Goal: Contribute content

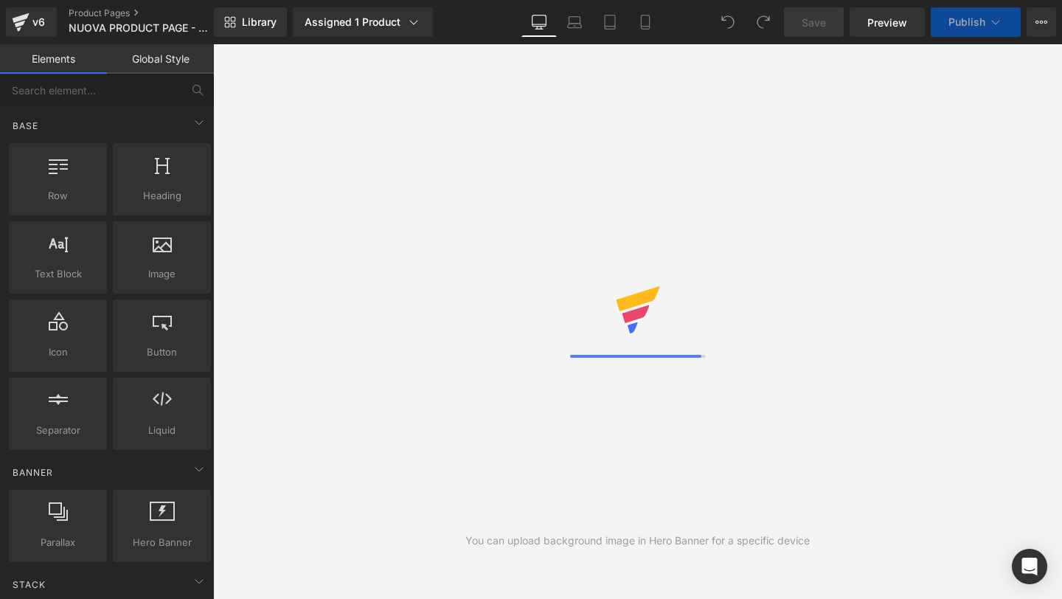
scroll to position [6398, 0]
click at [749, 277] on div "You can upload background image in Hero Banner for a specific device" at bounding box center [637, 321] width 849 height 555
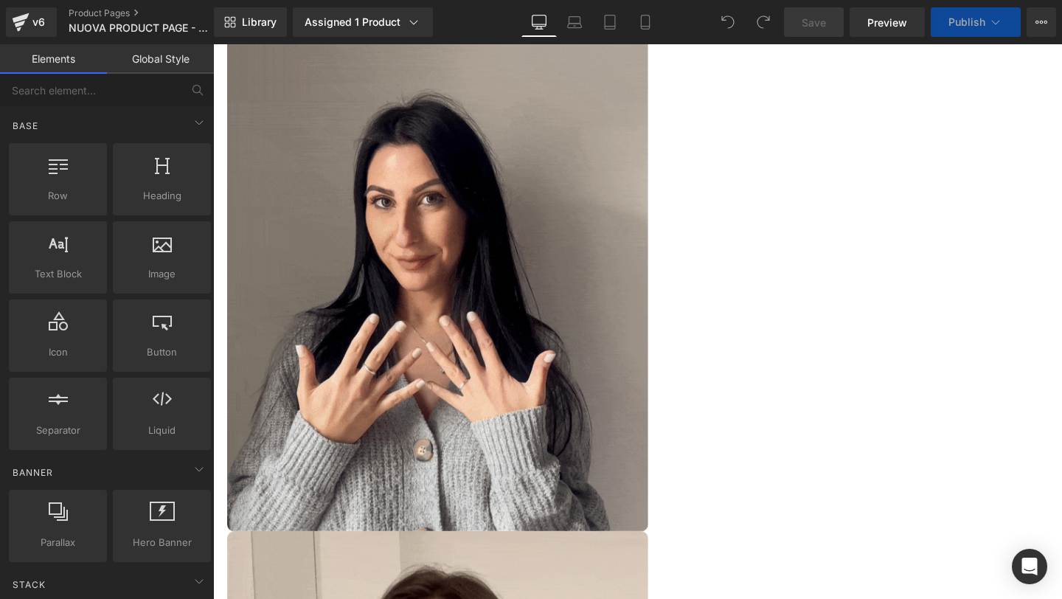
scroll to position [6003, 0]
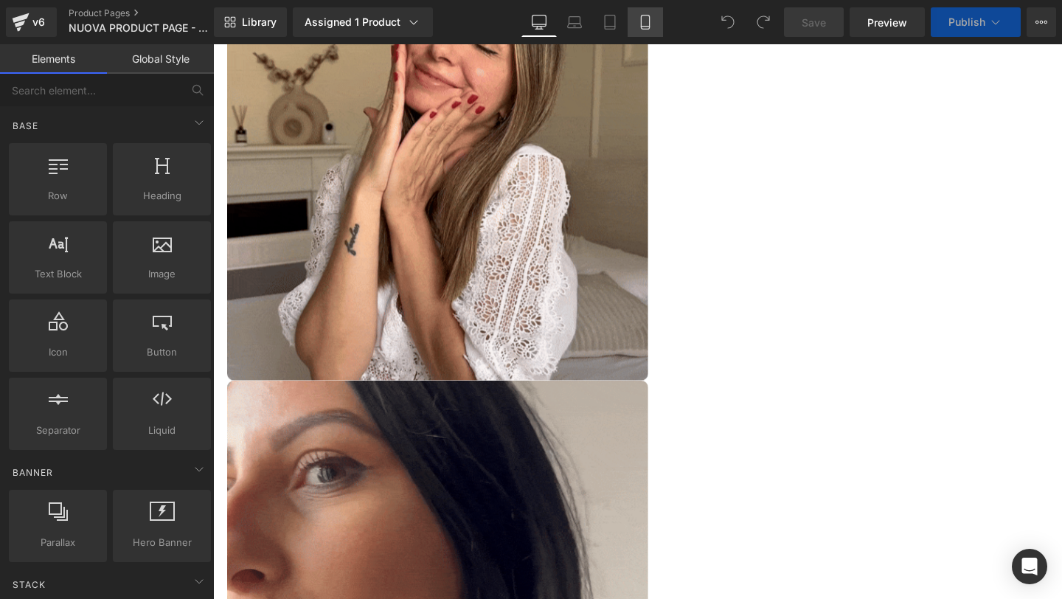
click at [649, 28] on icon at bounding box center [645, 22] width 8 height 14
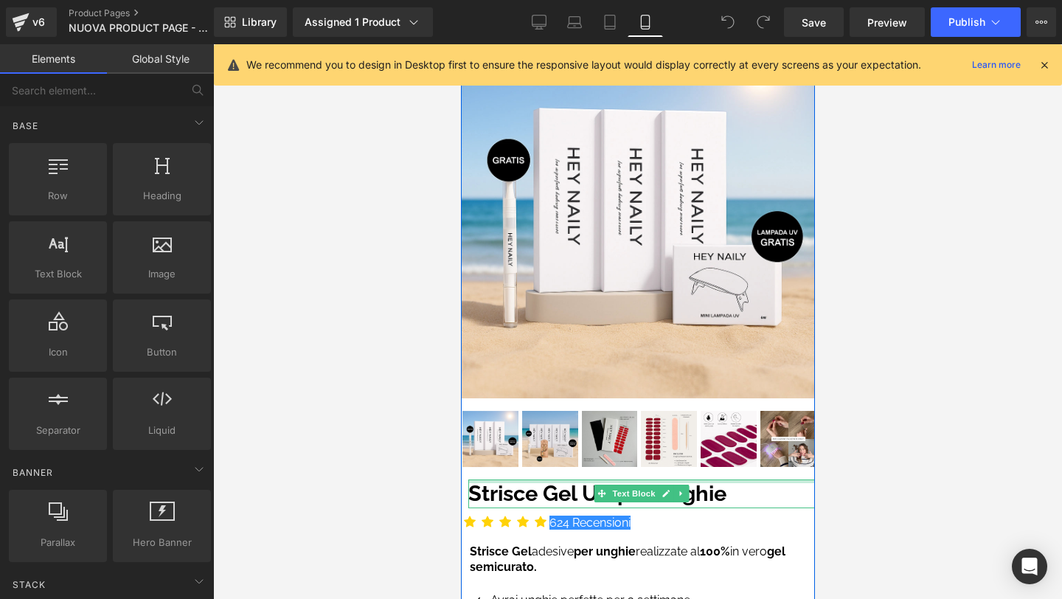
scroll to position [157, 0]
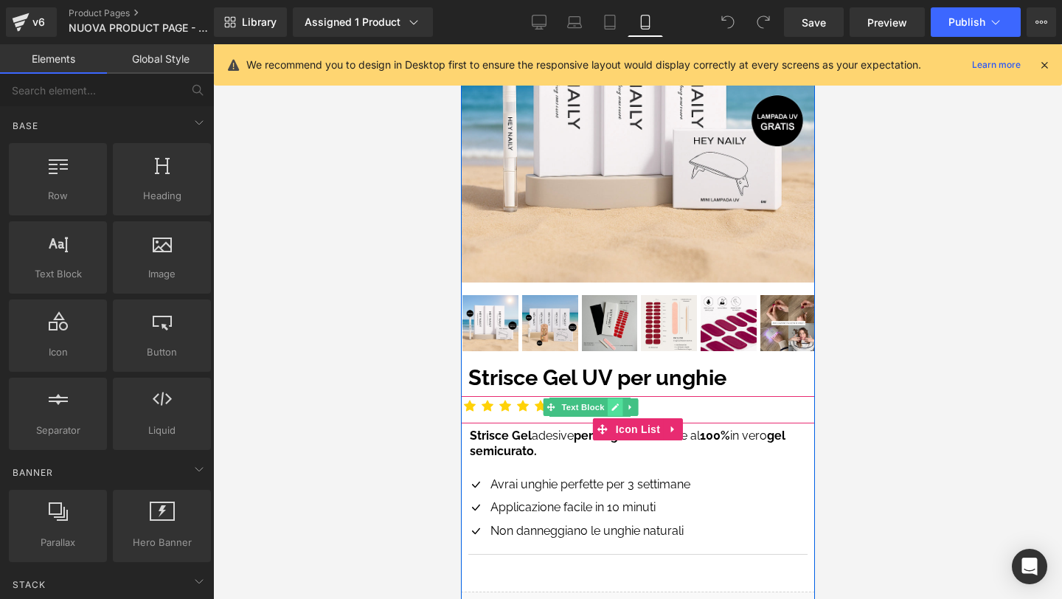
click at [614, 409] on icon at bounding box center [614, 407] width 8 height 9
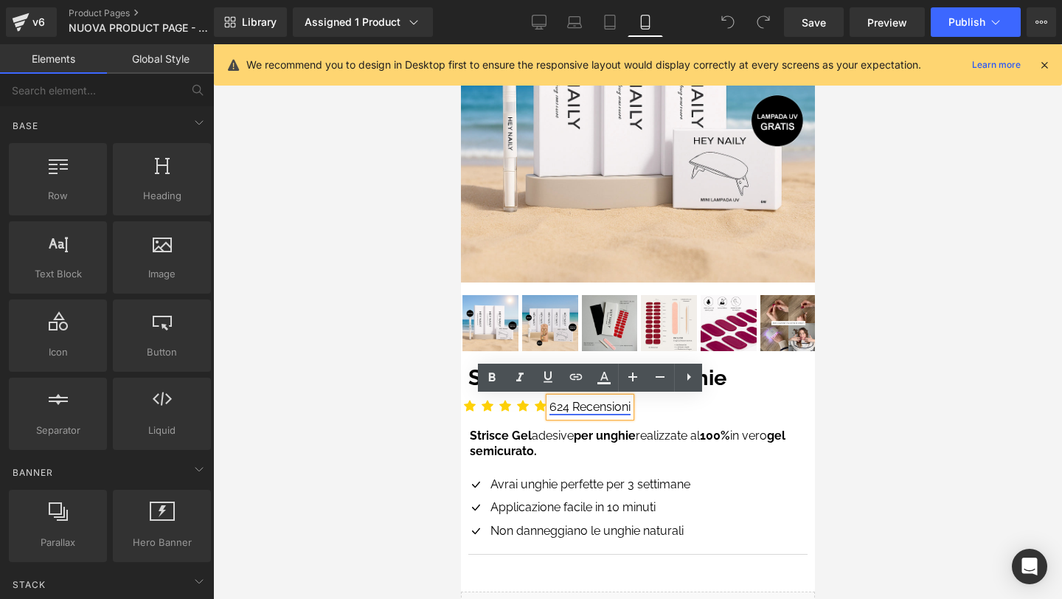
click at [568, 405] on link "624 Recensioni" at bounding box center [589, 407] width 81 height 14
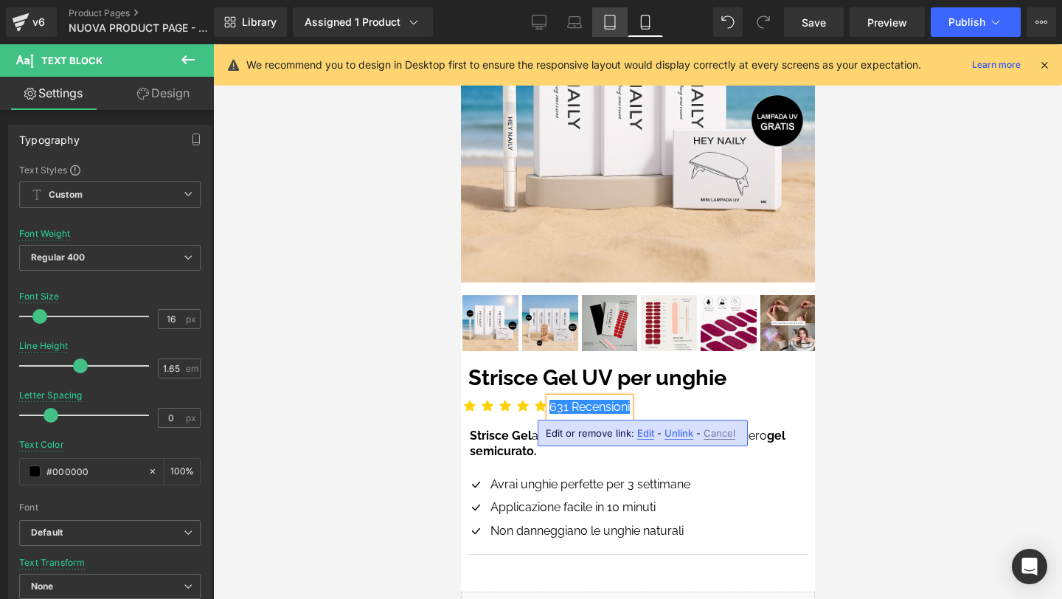
click at [603, 19] on icon at bounding box center [610, 22] width 15 height 15
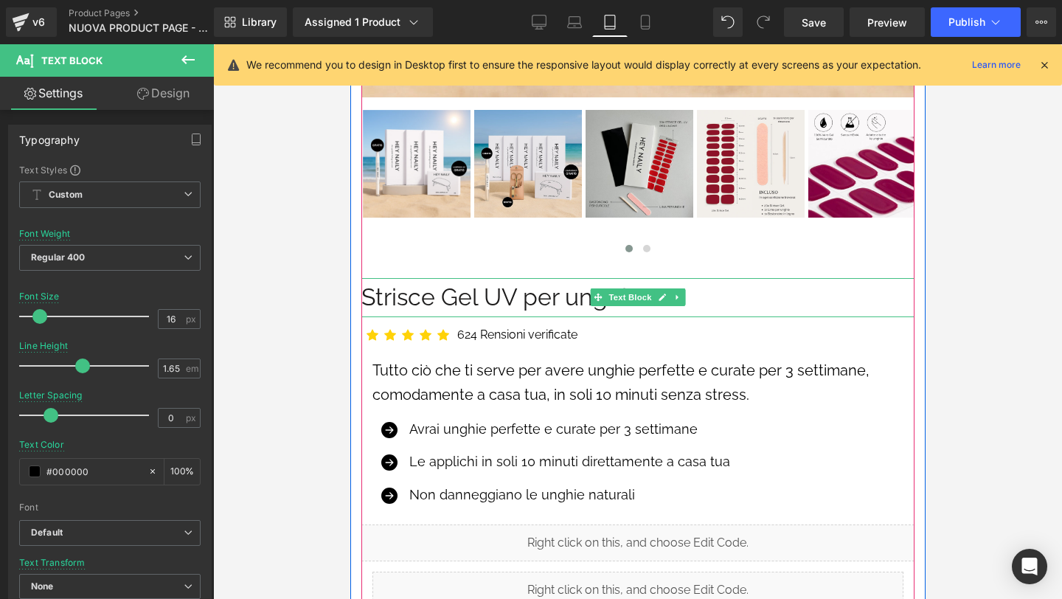
scroll to position [587, 0]
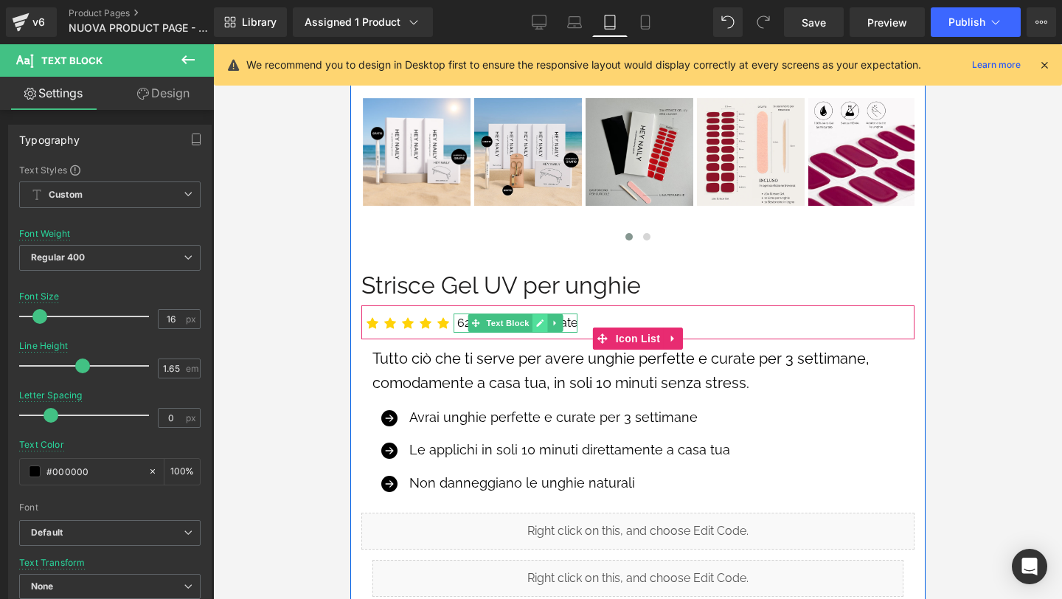
click at [539, 321] on icon at bounding box center [539, 323] width 8 height 9
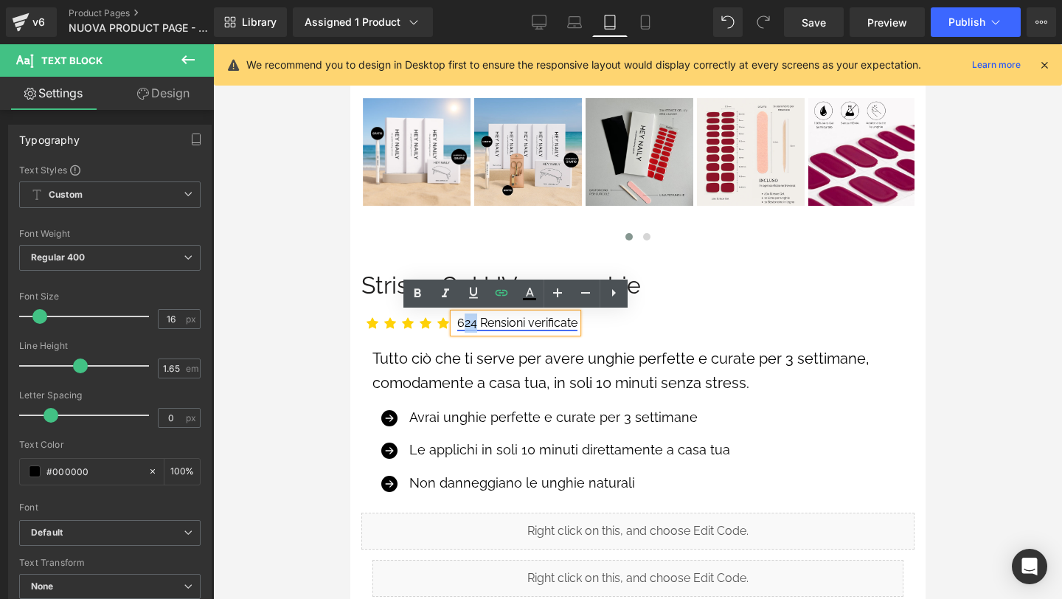
drag, startPoint x: 475, startPoint y: 322, endPoint x: 467, endPoint y: 319, distance: 8.4
click at [467, 319] on link "624 Rensioni verificate" at bounding box center [517, 323] width 120 height 14
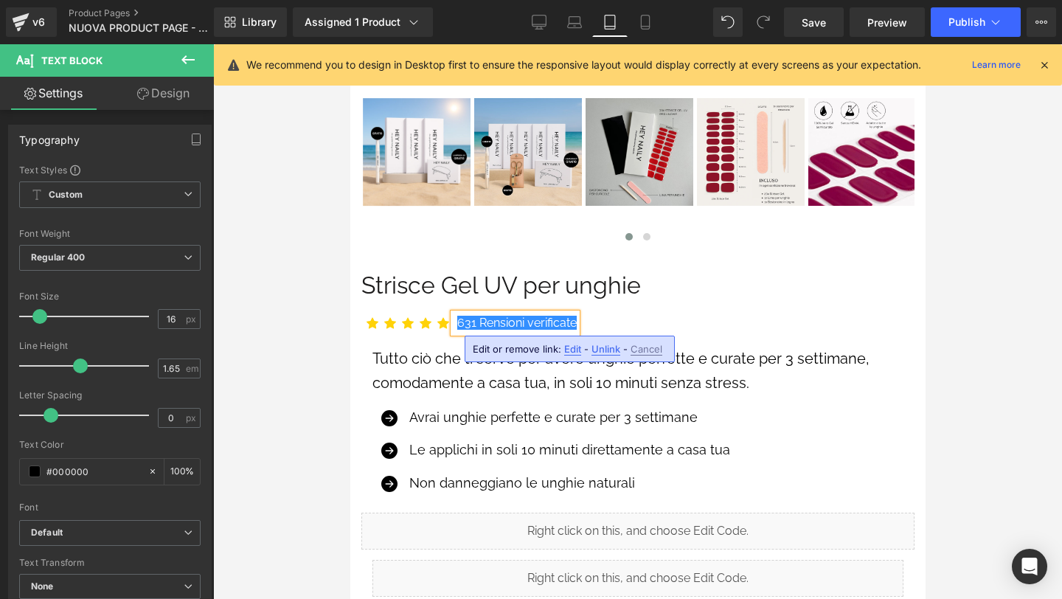
click at [1044, 66] on icon at bounding box center [1044, 64] width 13 height 13
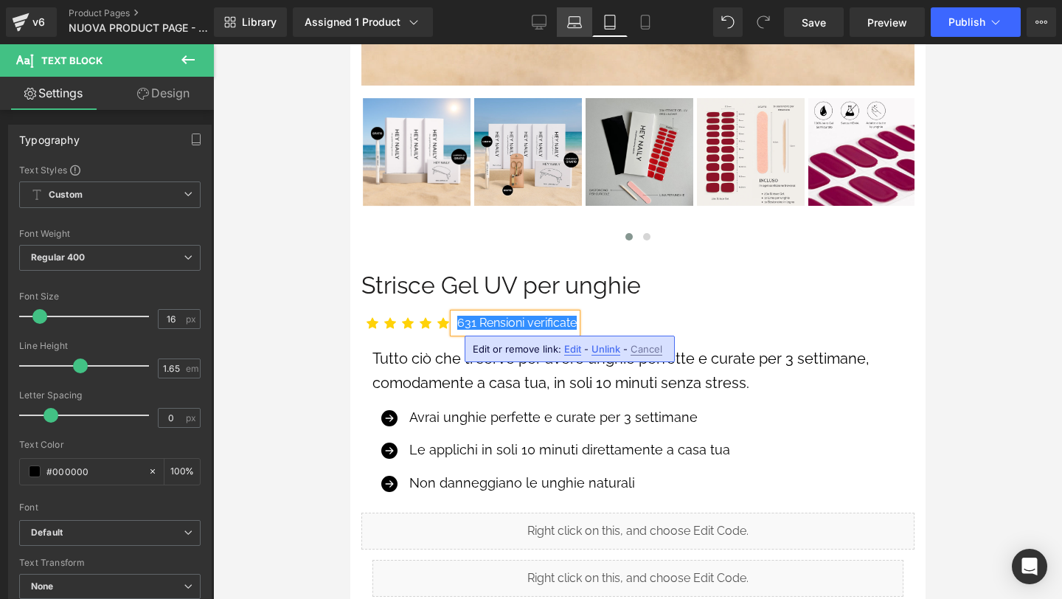
click at [582, 28] on icon at bounding box center [574, 22] width 15 height 15
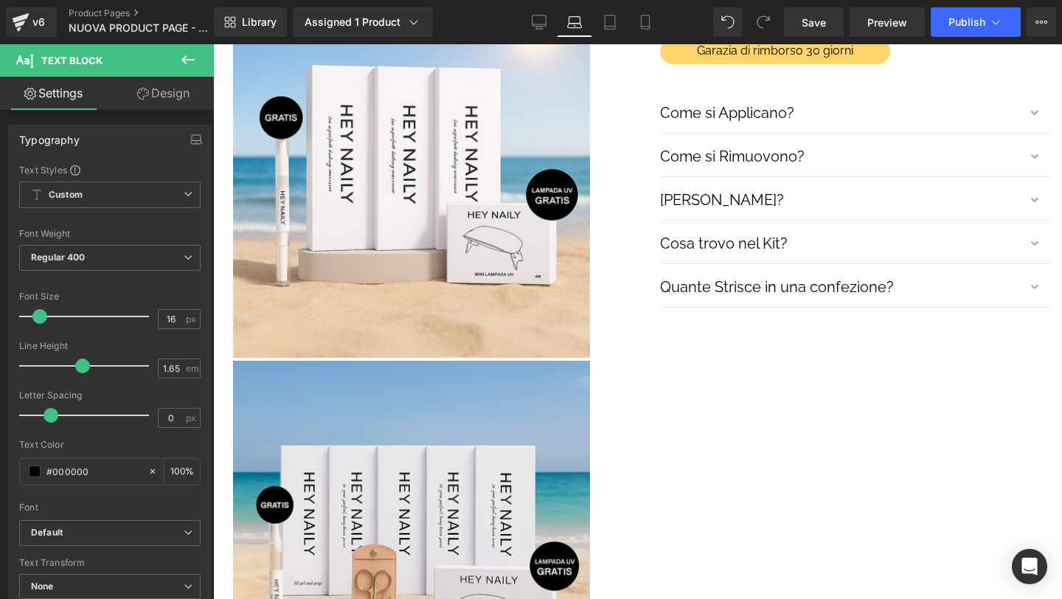
scroll to position [0, 0]
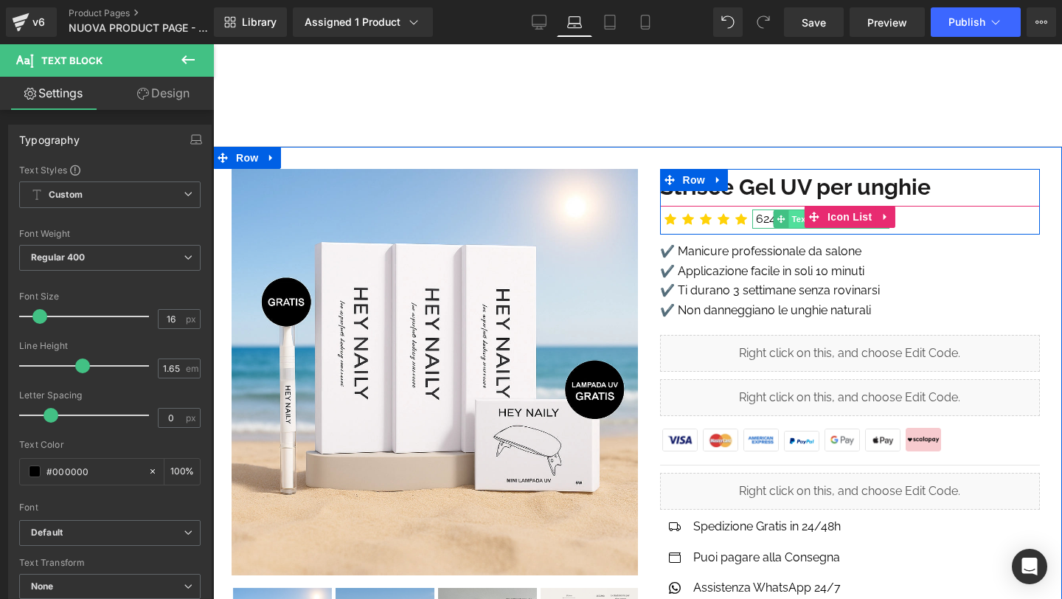
click at [798, 218] on span "Text Block" at bounding box center [812, 219] width 49 height 18
click at [759, 215] on link "624 Recensioni verificate" at bounding box center [823, 219] width 134 height 14
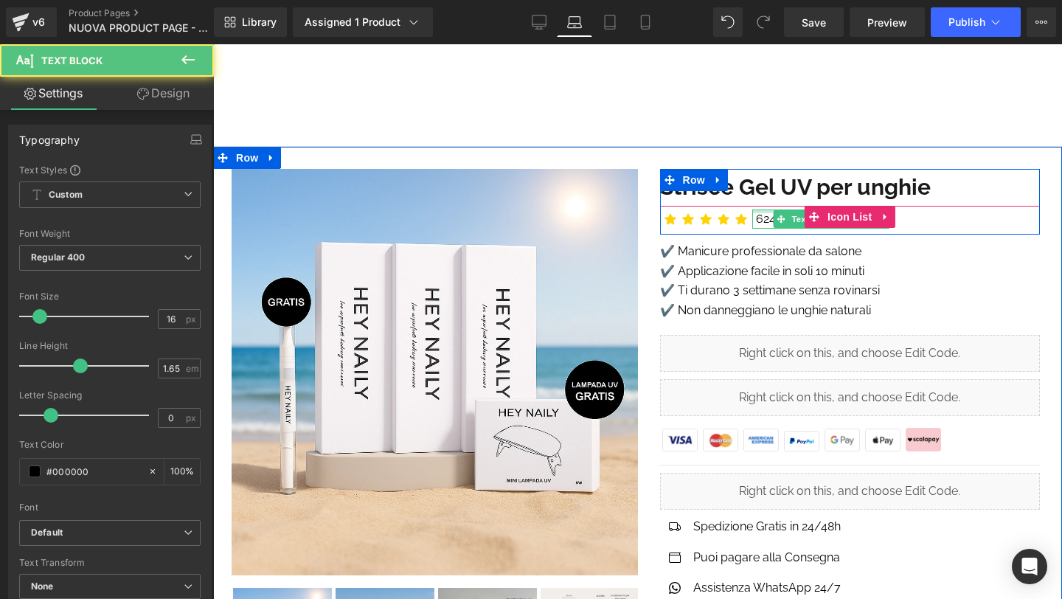
click at [756, 212] on div at bounding box center [820, 211] width 137 height 4
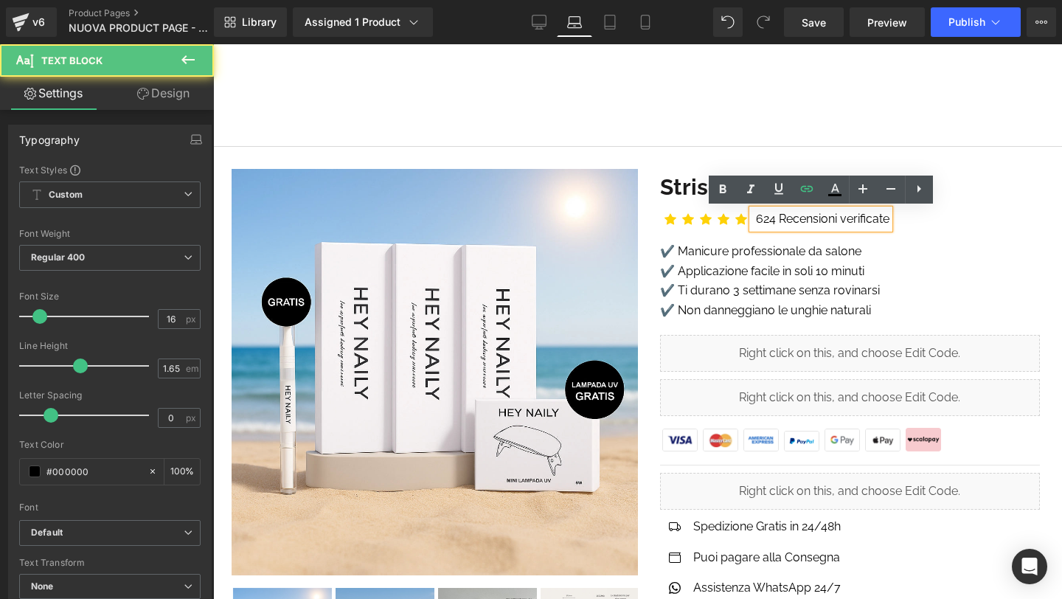
click at [756, 212] on link "624 Recensioni verificate" at bounding box center [823, 219] width 134 height 14
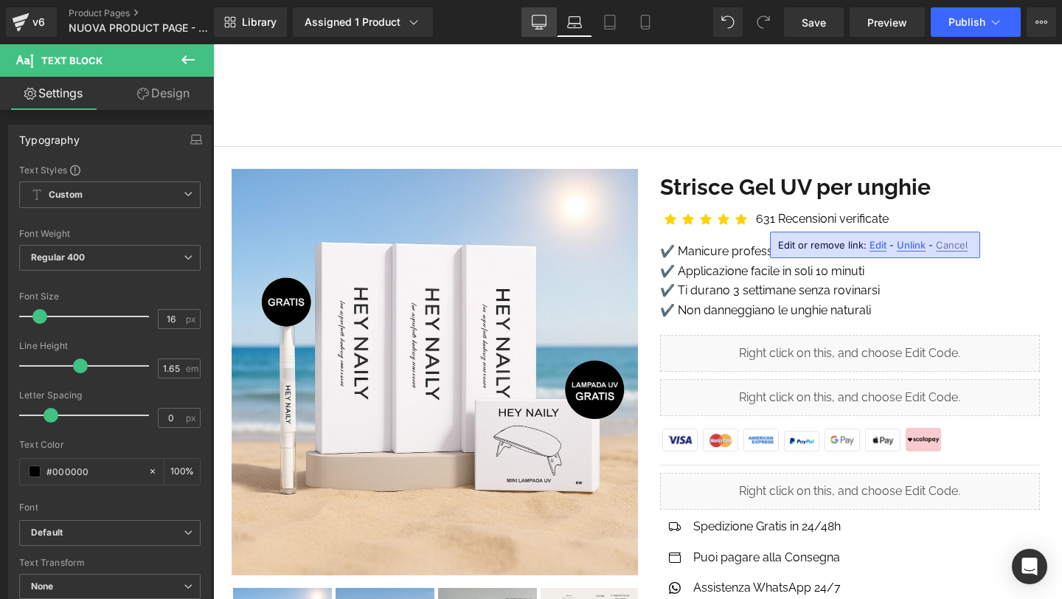
click at [542, 24] on icon at bounding box center [539, 22] width 15 height 15
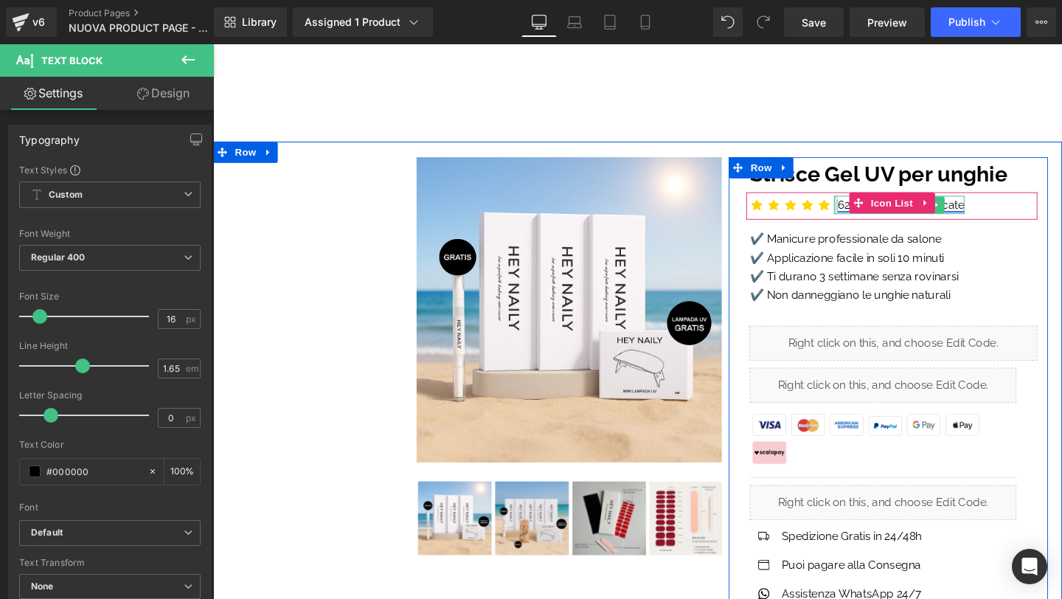
click at [868, 211] on div at bounding box center [868, 213] width 4 height 19
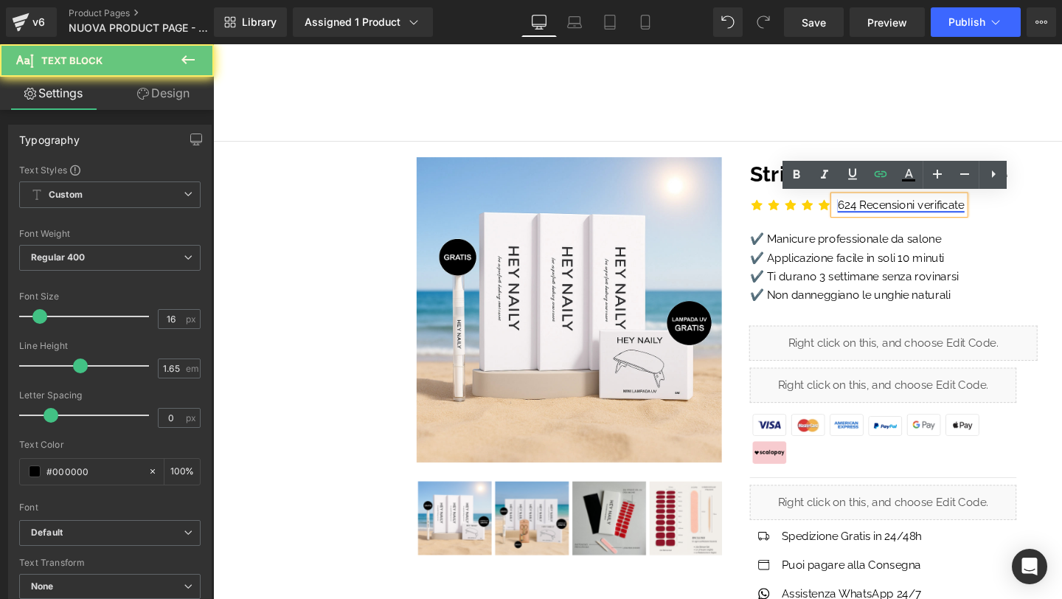
click at [871, 210] on link "624 Recensioni verificate" at bounding box center [937, 213] width 134 height 14
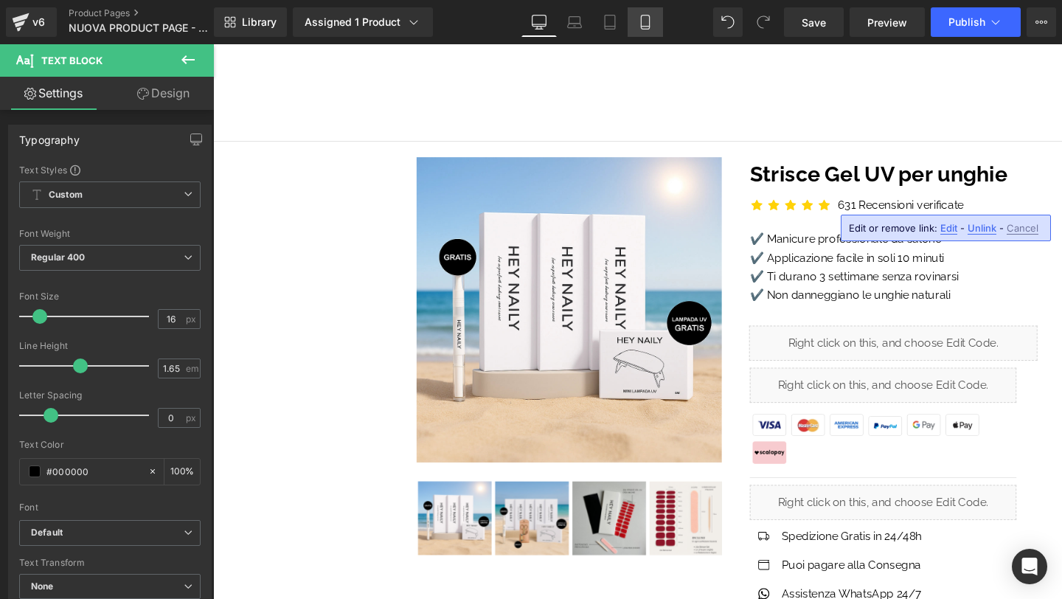
click at [638, 16] on icon at bounding box center [645, 22] width 15 height 15
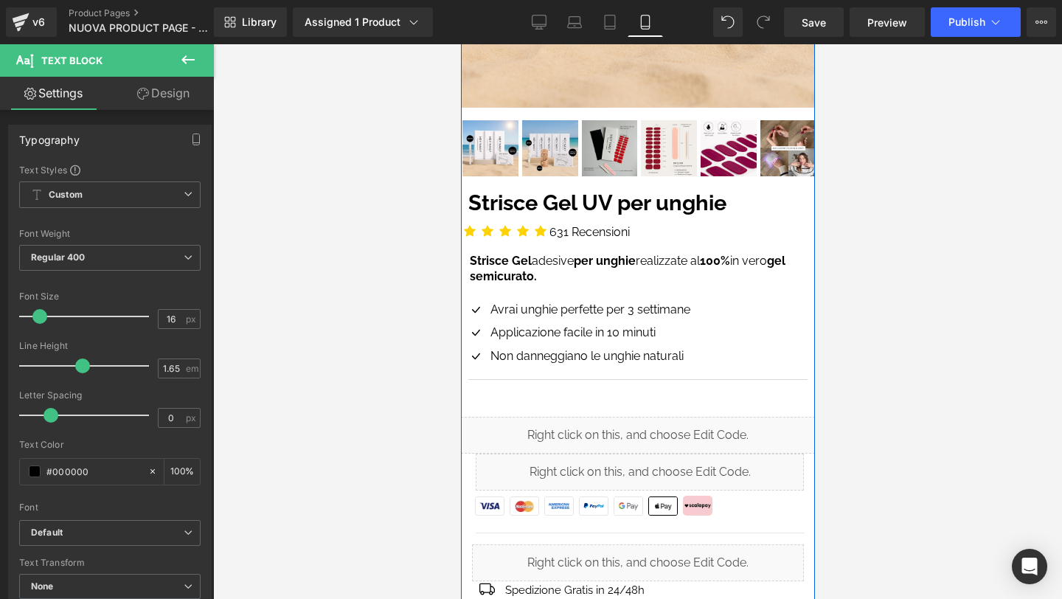
scroll to position [342, 0]
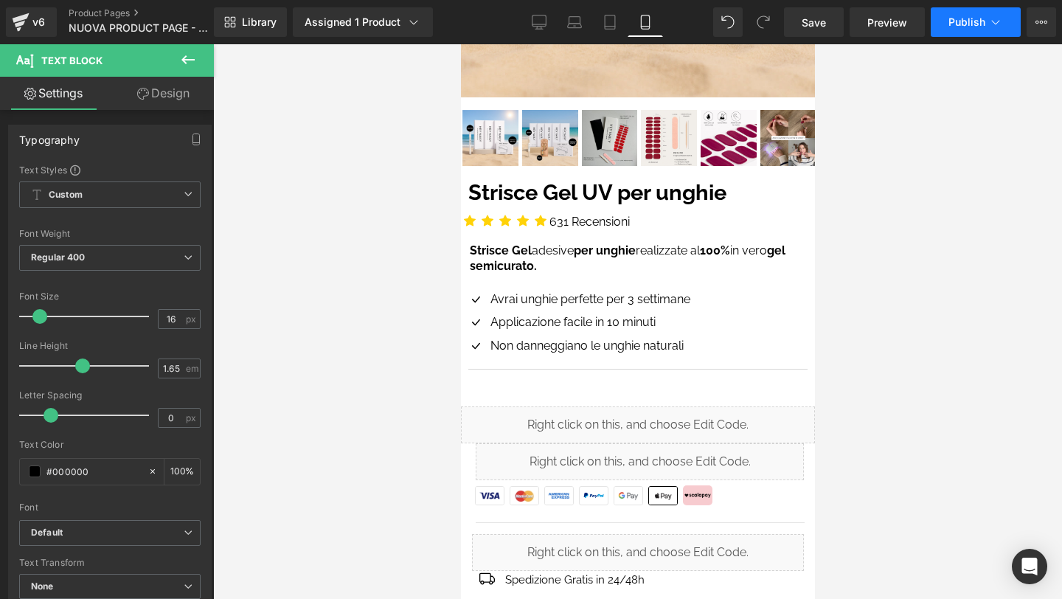
click at [960, 13] on button "Publish" at bounding box center [976, 22] width 90 height 30
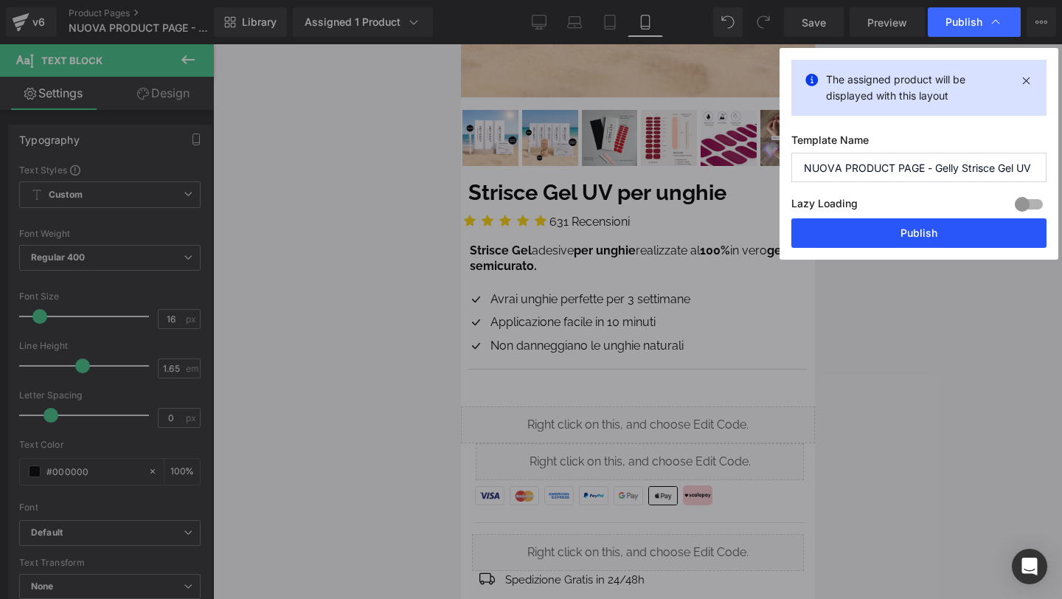
click at [889, 228] on button "Publish" at bounding box center [918, 233] width 255 height 30
